Goal: Task Accomplishment & Management: Use online tool/utility

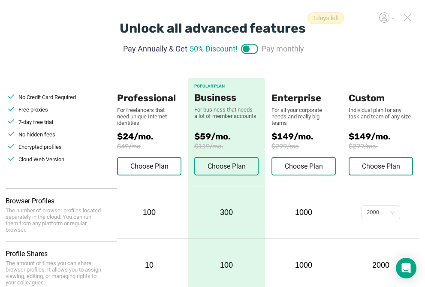
click at [407, 20] on icon at bounding box center [408, 18] width 8 height 8
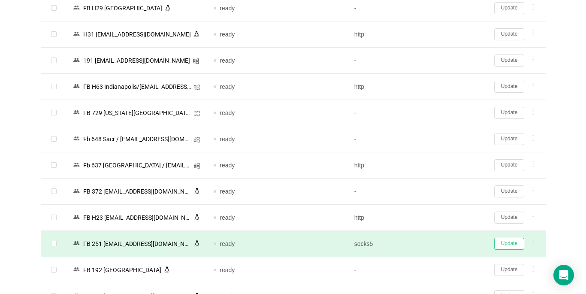
scroll to position [1474, 0]
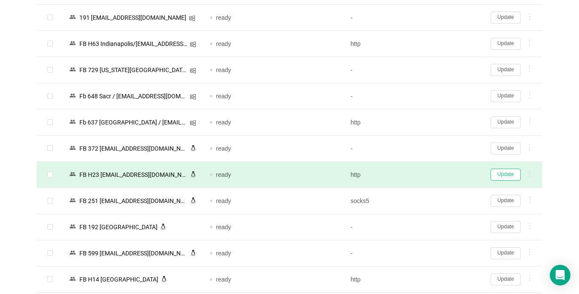
click at [432, 176] on button "Update" at bounding box center [506, 175] width 30 height 12
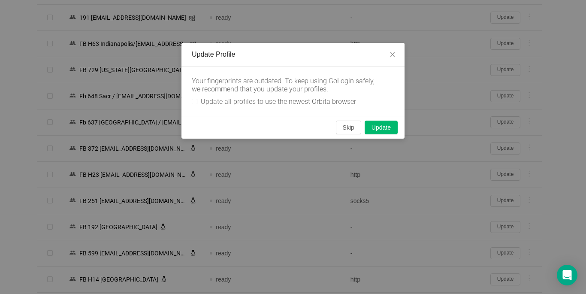
click at [190, 101] on div "Your fingerprints are outdated. To keep using GoLogin safely, we recommend that…" at bounding box center [293, 91] width 223 height 49
click at [194, 103] on input "Update all profiles to use the newest Orbita browser" at bounding box center [195, 102] width 6 height 6
checkbox input "true"
click at [346, 124] on button "Skip" at bounding box center [348, 128] width 25 height 14
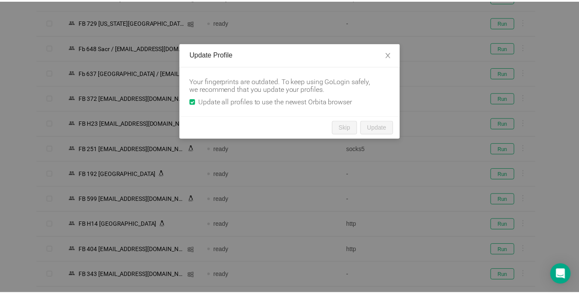
scroll to position [1429, 0]
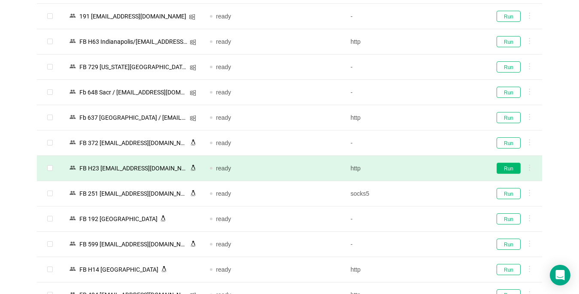
click at [432, 170] on button "Run" at bounding box center [509, 168] width 24 height 11
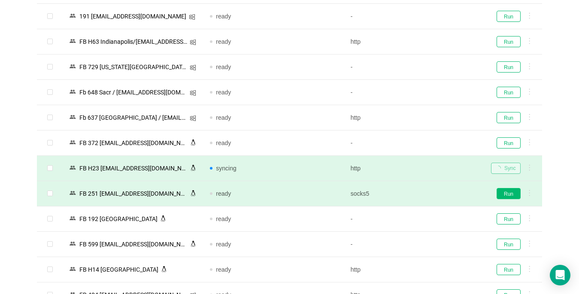
click at [432, 194] on button "Run" at bounding box center [509, 193] width 24 height 11
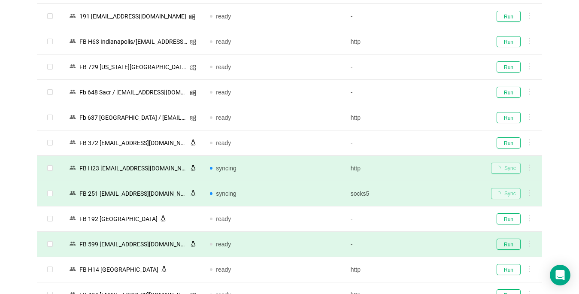
scroll to position [1515, 0]
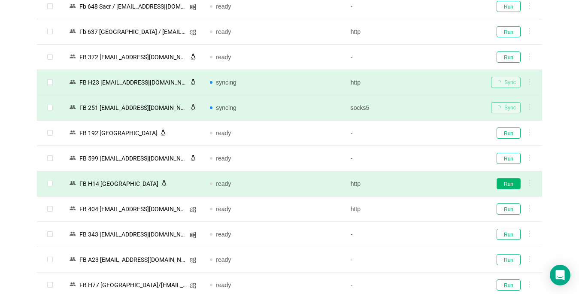
click at [432, 185] on button "Run" at bounding box center [509, 183] width 24 height 11
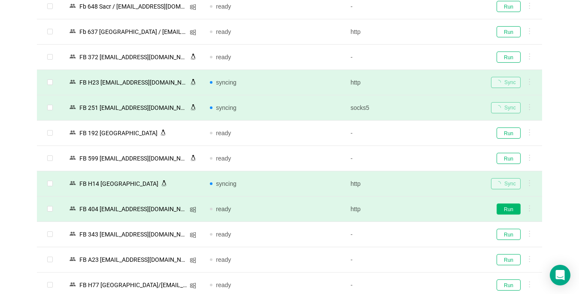
click at [432, 207] on button "Run" at bounding box center [509, 209] width 24 height 11
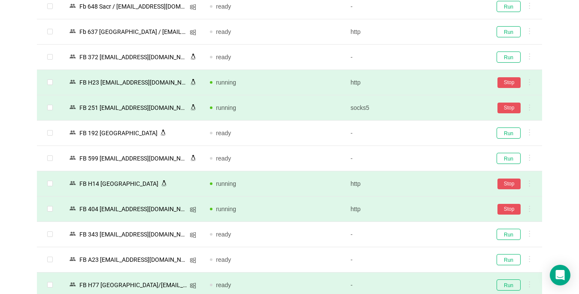
scroll to position [1601, 0]
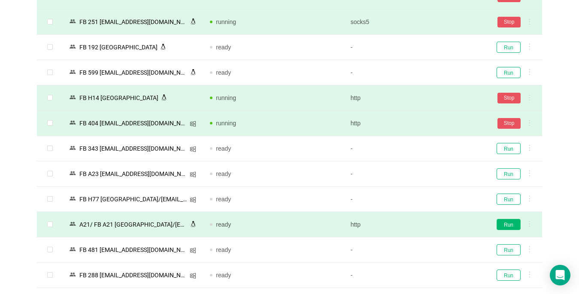
click at [432, 222] on button "Run" at bounding box center [509, 224] width 24 height 11
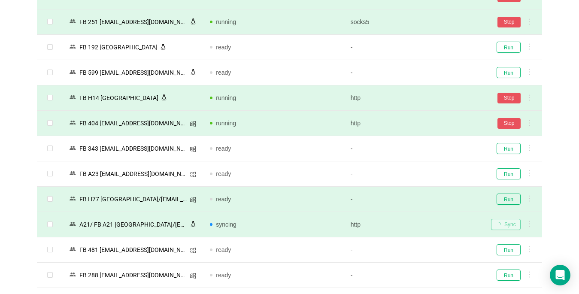
scroll to position [1687, 0]
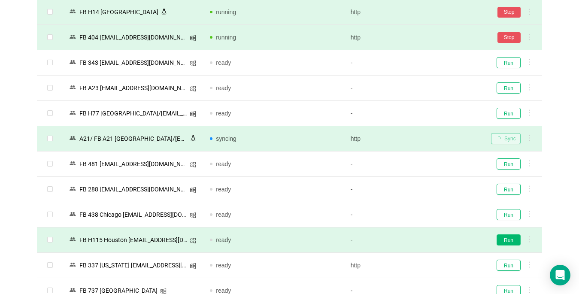
click at [432, 236] on button "Run" at bounding box center [509, 239] width 24 height 11
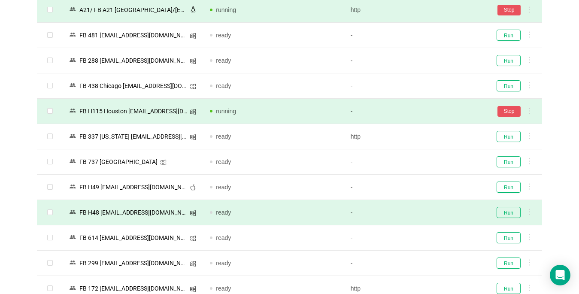
scroll to position [1859, 0]
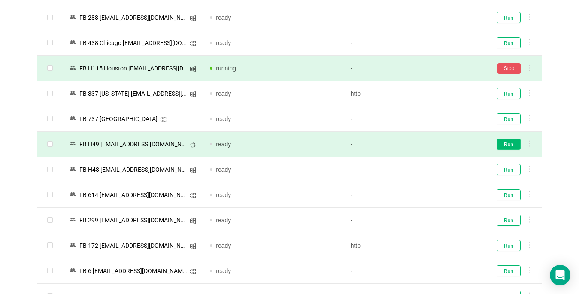
click at [432, 141] on button "Run" at bounding box center [509, 144] width 24 height 11
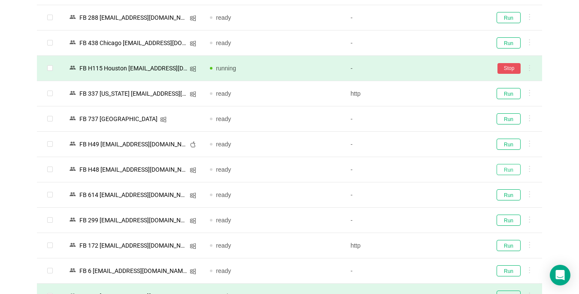
click at [432, 169] on button "Run" at bounding box center [509, 169] width 24 height 11
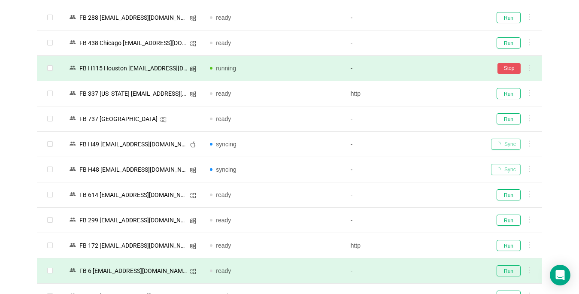
scroll to position [1911, 0]
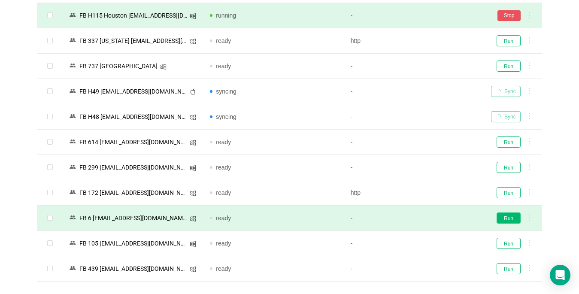
click at [432, 216] on button "Run" at bounding box center [509, 218] width 24 height 11
drag, startPoint x: 511, startPoint y: 267, endPoint x: 408, endPoint y: 290, distance: 105.0
click at [432, 268] on button "Run" at bounding box center [509, 268] width 24 height 11
